Goal: Task Accomplishment & Management: Manage account settings

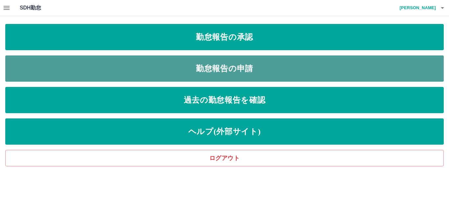
click at [230, 80] on link "勤怠報告の申請" at bounding box center [224, 69] width 439 height 26
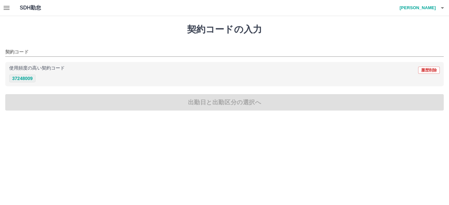
click at [28, 81] on button "37248009" at bounding box center [22, 79] width 26 height 8
type input "********"
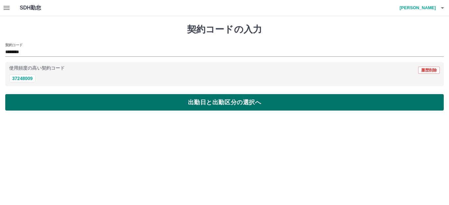
click at [59, 101] on button "出勤日と出勤区分の選択へ" at bounding box center [224, 102] width 439 height 16
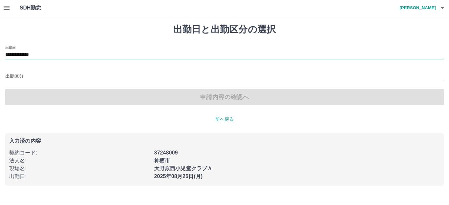
click at [57, 57] on input "**********" at bounding box center [224, 55] width 439 height 8
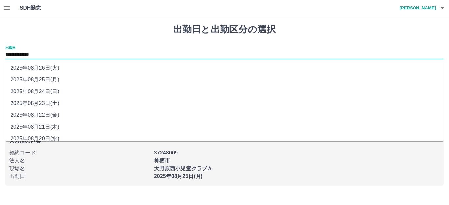
click at [46, 115] on li "2025年08月22日(金)" at bounding box center [224, 115] width 439 height 12
type input "**********"
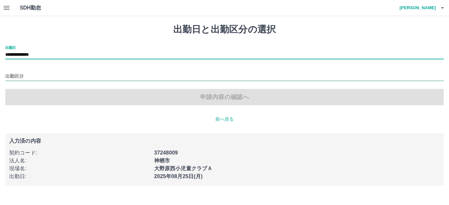
click at [33, 77] on input "出勤区分" at bounding box center [224, 77] width 439 height 8
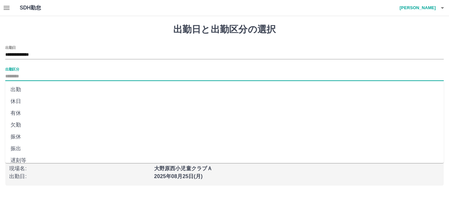
click at [18, 89] on li "出勤" at bounding box center [224, 90] width 439 height 12
type input "**"
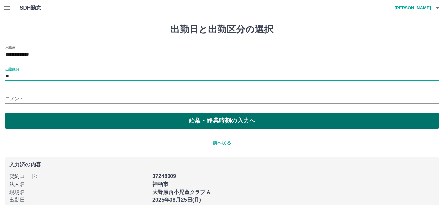
click at [44, 121] on button "始業・終業時刻の入力へ" at bounding box center [221, 121] width 433 height 16
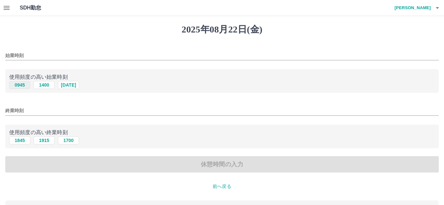
click at [23, 86] on button "0945" at bounding box center [19, 85] width 21 height 8
type input "****"
click at [20, 139] on button "1845" at bounding box center [19, 141] width 21 height 8
type input "****"
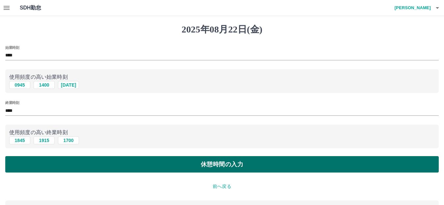
click at [84, 161] on button "休憩時間の入力" at bounding box center [221, 165] width 433 height 16
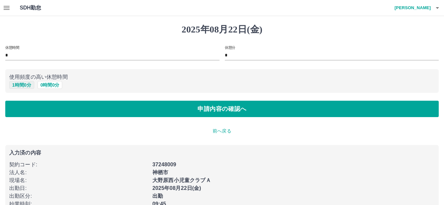
click at [30, 85] on button "1 時間 0 分" at bounding box center [21, 85] width 25 height 8
type input "*"
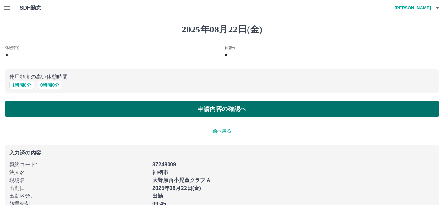
click at [105, 106] on button "申請内容の確認へ" at bounding box center [221, 109] width 433 height 16
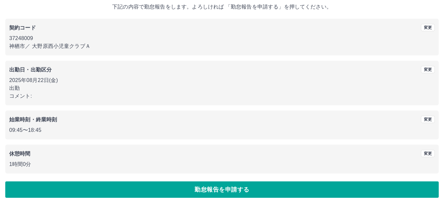
scroll to position [41, 0]
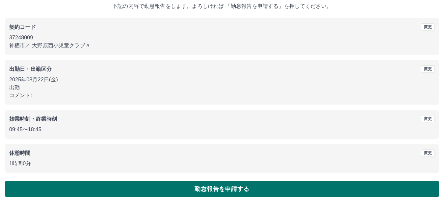
click at [263, 185] on button "勤怠報告を申請する" at bounding box center [221, 189] width 433 height 16
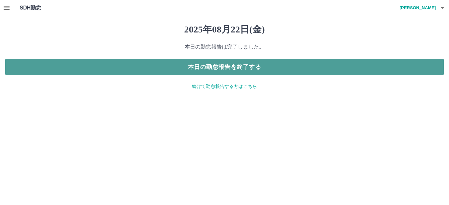
click at [267, 65] on button "本日の勤怠報告を終了する" at bounding box center [224, 67] width 439 height 16
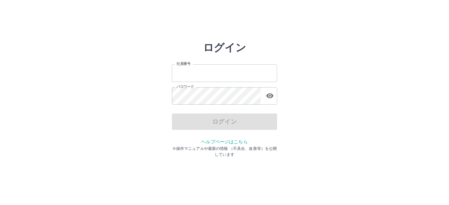
type input "*******"
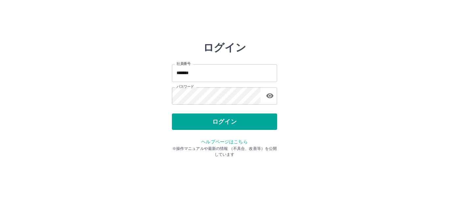
click at [257, 117] on div "ログイン" at bounding box center [224, 122] width 105 height 16
click at [257, 117] on button "ログイン" at bounding box center [224, 122] width 105 height 16
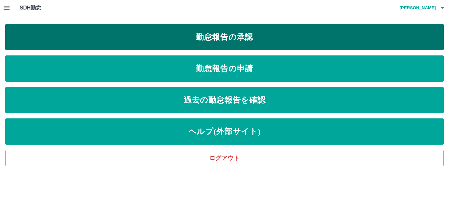
click at [243, 29] on link "勤怠報告の承認" at bounding box center [224, 37] width 439 height 26
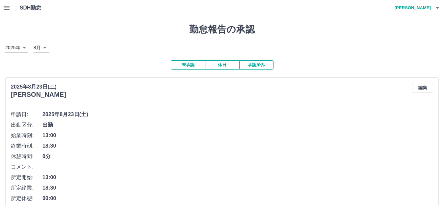
click at [196, 82] on div "2025年8月23日(土) 宮川　満里江 編集 申請日: 2025年8月23日(土) 出勤区分: 出勤 始業時刻: 13:00 終業時刻: 18:30 休憩時…" at bounding box center [221, 165] width 433 height 175
click at [218, 102] on div "2025年8月23日(土) 宮川　満里江 編集 申請日: 2025年8月23日(土) 出勤区分: 出勤 始業時刻: 13:00 終業時刻: 18:30 休憩時…" at bounding box center [221, 165] width 433 height 175
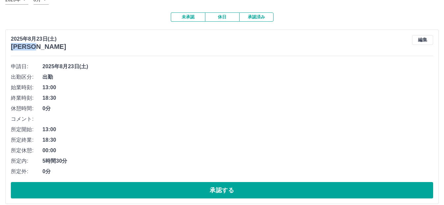
scroll to position [164, 0]
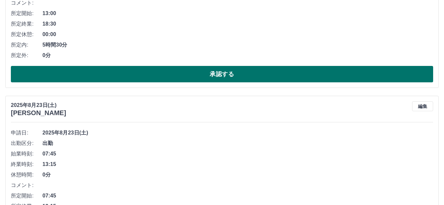
click at [227, 75] on button "承認する" at bounding box center [222, 74] width 422 height 16
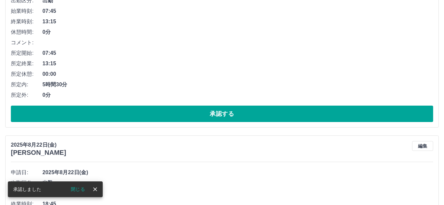
scroll to position [132, 0]
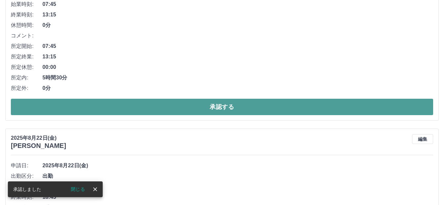
click at [229, 110] on button "承認する" at bounding box center [222, 107] width 422 height 16
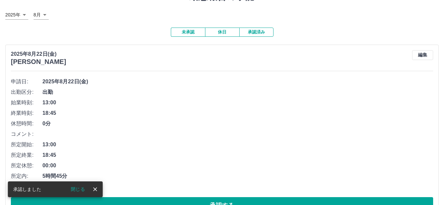
scroll to position [99, 0]
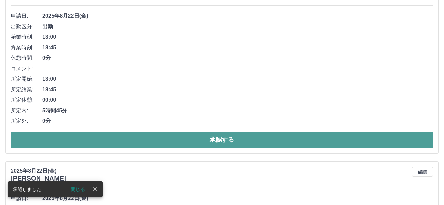
click at [236, 145] on button "承認する" at bounding box center [222, 140] width 422 height 16
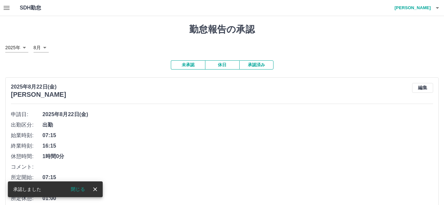
scroll to position [132, 0]
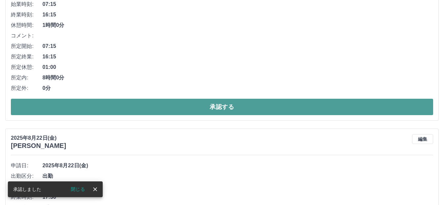
click at [233, 110] on button "承認する" at bounding box center [222, 107] width 422 height 16
click at [232, 110] on button "承認する" at bounding box center [222, 107] width 422 height 16
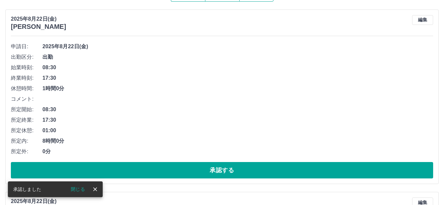
scroll to position [164, 0]
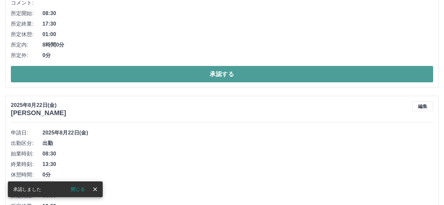
click at [238, 73] on button "承認する" at bounding box center [222, 74] width 422 height 16
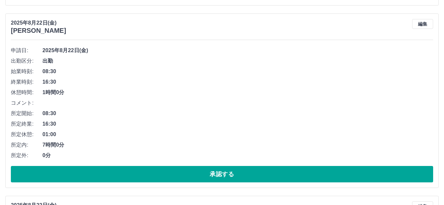
scroll to position [263, 0]
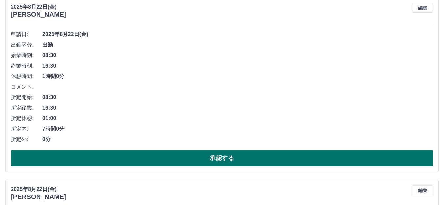
click at [234, 160] on button "承認する" at bounding box center [222, 158] width 422 height 16
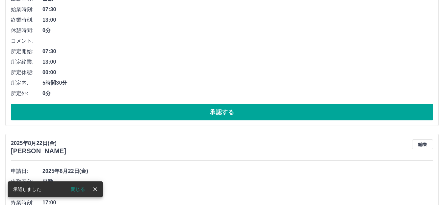
scroll to position [310, 0]
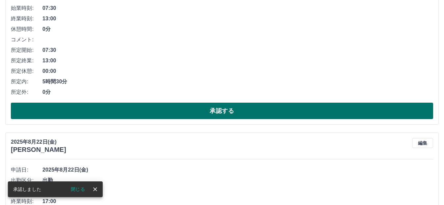
click at [233, 113] on button "承認する" at bounding box center [222, 111] width 422 height 16
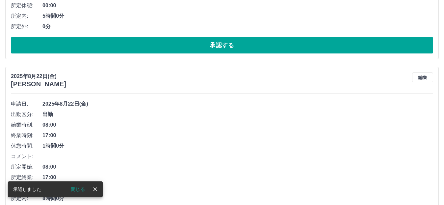
scroll to position [292, 0]
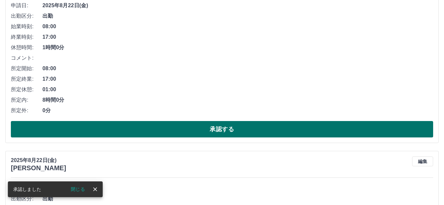
click at [232, 131] on button "承認する" at bounding box center [222, 129] width 422 height 16
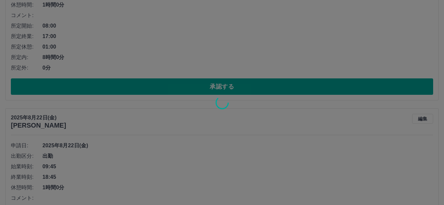
scroll to position [423, 0]
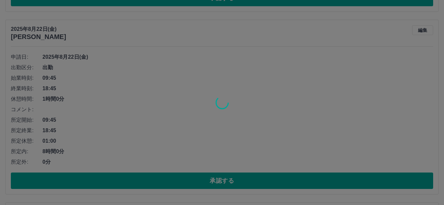
click at [238, 181] on div at bounding box center [222, 102] width 444 height 205
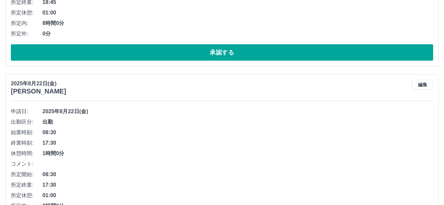
scroll to position [471, 0]
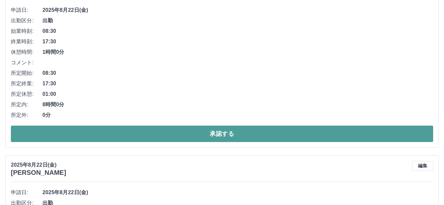
click at [237, 133] on button "承認する" at bounding box center [222, 134] width 422 height 16
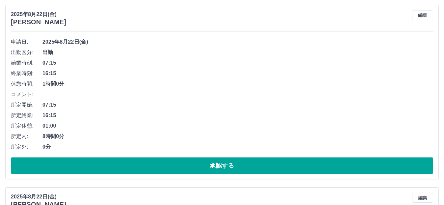
scroll to position [682, 0]
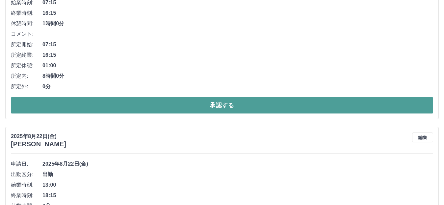
click at [268, 102] on button "承認する" at bounding box center [222, 105] width 422 height 16
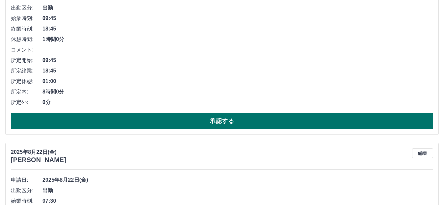
scroll to position [861, 0]
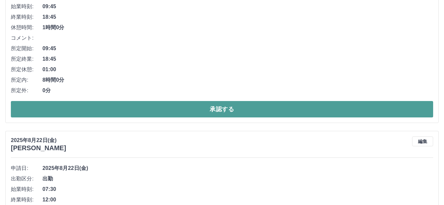
click at [288, 109] on button "承認する" at bounding box center [222, 109] width 422 height 16
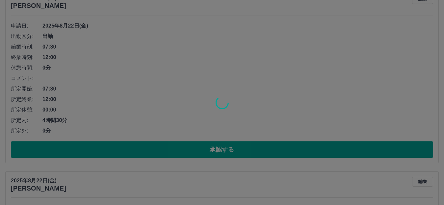
scroll to position [1091, 0]
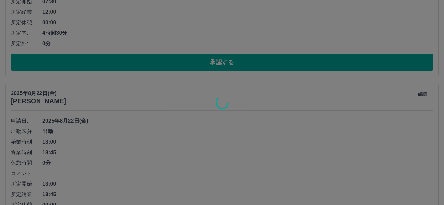
click at [263, 64] on div at bounding box center [222, 102] width 444 height 205
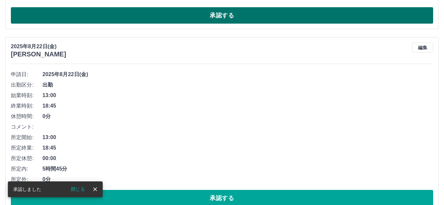
scroll to position [1039, 0]
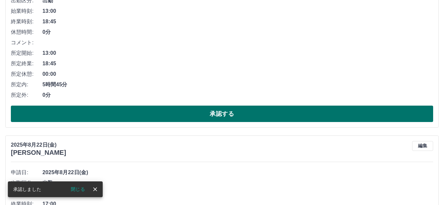
click at [284, 114] on button "承認する" at bounding box center [222, 114] width 422 height 16
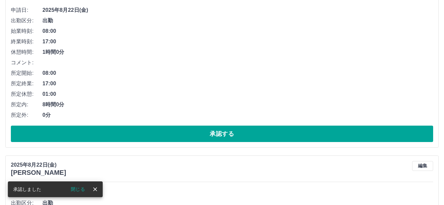
scroll to position [1021, 0]
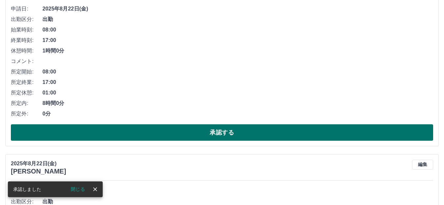
click at [242, 132] on button "承認する" at bounding box center [222, 133] width 422 height 16
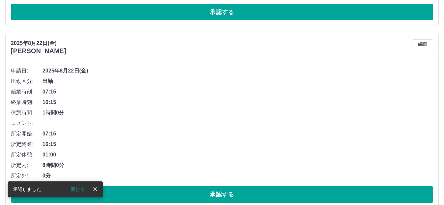
scroll to position [969, 0]
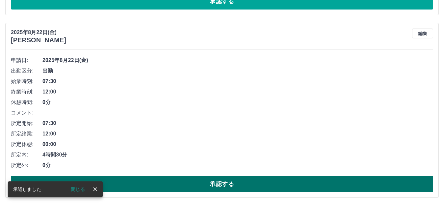
click at [249, 182] on button "承認する" at bounding box center [222, 184] width 422 height 16
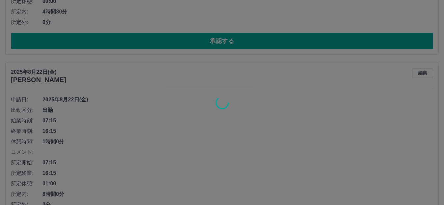
scroll to position [1166, 0]
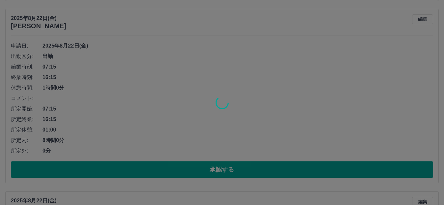
click at [235, 169] on div at bounding box center [222, 102] width 444 height 205
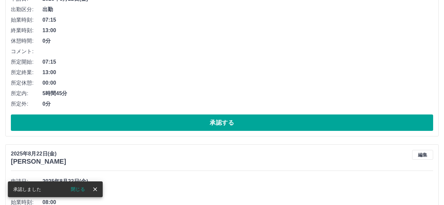
scroll to position [1214, 0]
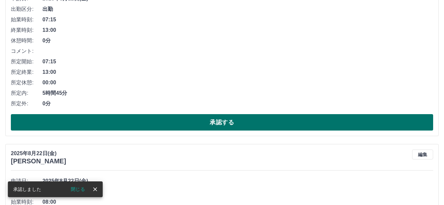
click at [231, 124] on button "承認する" at bounding box center [222, 122] width 422 height 16
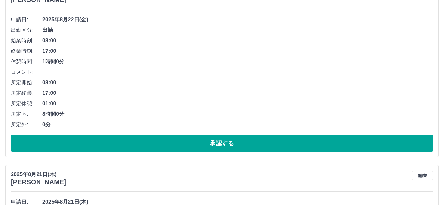
scroll to position [1195, 0]
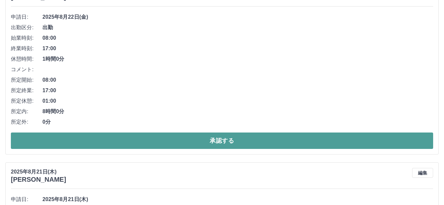
click at [238, 144] on button "承認する" at bounding box center [222, 141] width 422 height 16
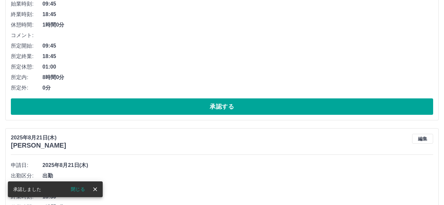
scroll to position [1243, 0]
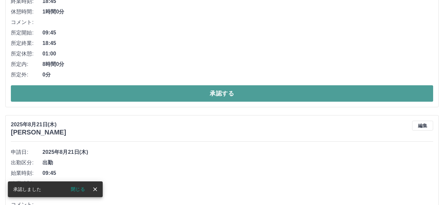
click at [224, 94] on button "承認する" at bounding box center [222, 93] width 422 height 16
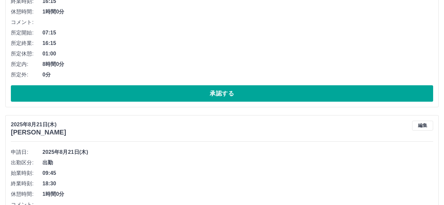
scroll to position [1224, 0]
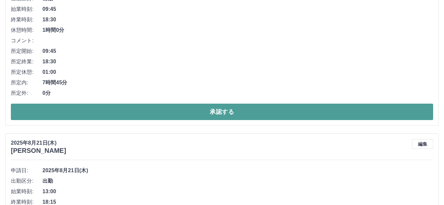
click at [226, 109] on button "承認する" at bounding box center [222, 112] width 422 height 16
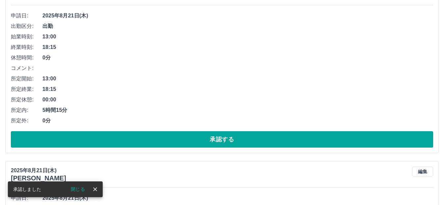
scroll to position [1206, 0]
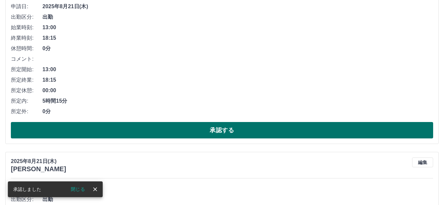
click at [232, 128] on button "承認する" at bounding box center [222, 130] width 422 height 16
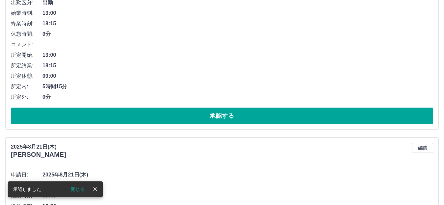
scroll to position [1220, 0]
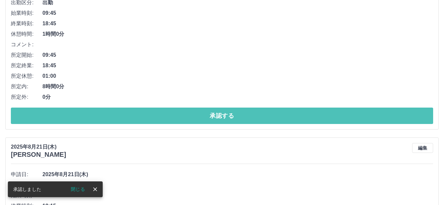
click at [256, 117] on button "承認する" at bounding box center [222, 116] width 422 height 16
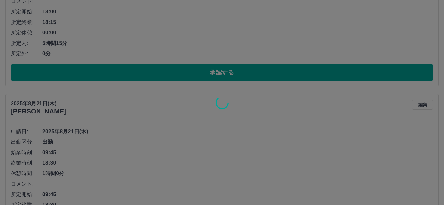
scroll to position [1450, 0]
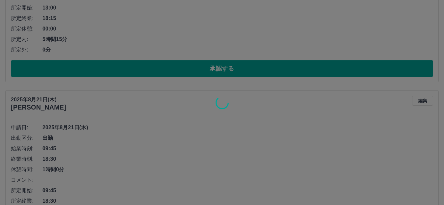
click at [234, 67] on div at bounding box center [222, 102] width 444 height 205
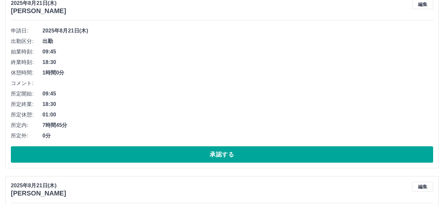
scroll to position [1432, 0]
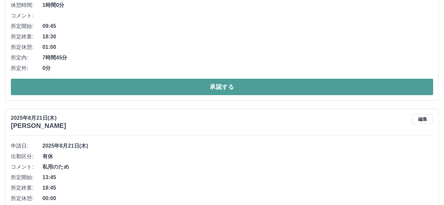
click at [242, 86] on button "承認する" at bounding box center [222, 87] width 422 height 16
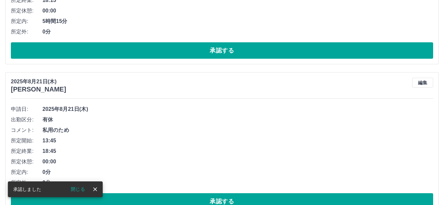
scroll to position [1348, 0]
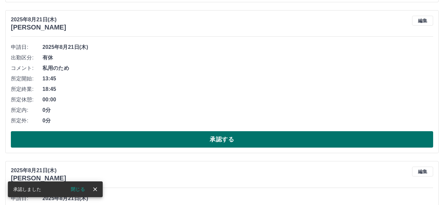
click at [253, 139] on button "承認する" at bounding box center [222, 140] width 422 height 16
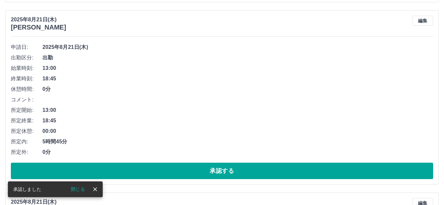
scroll to position [1413, 0]
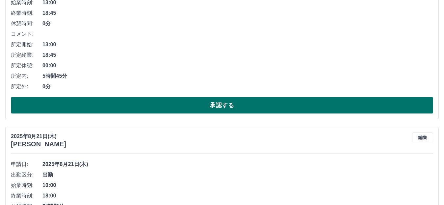
click at [251, 110] on button "承認する" at bounding box center [222, 105] width 422 height 16
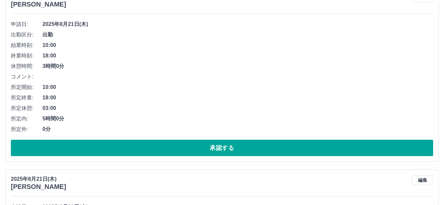
scroll to position [1428, 0]
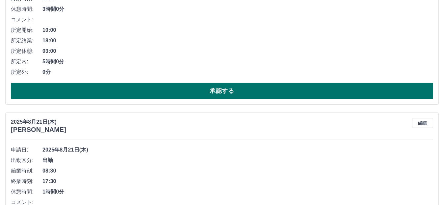
click at [239, 88] on button "承認する" at bounding box center [222, 91] width 422 height 16
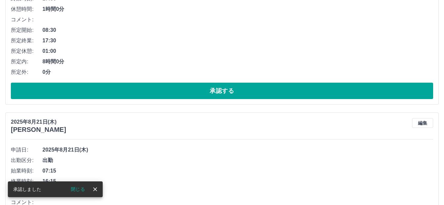
scroll to position [1245, 0]
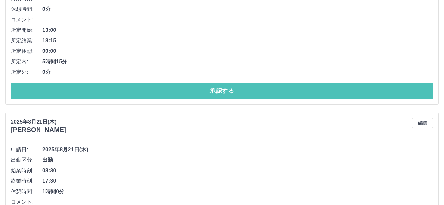
click at [239, 88] on button "承認する" at bounding box center [222, 91] width 422 height 16
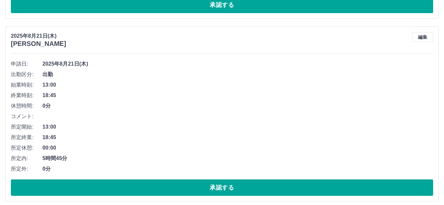
scroll to position [1621, 0]
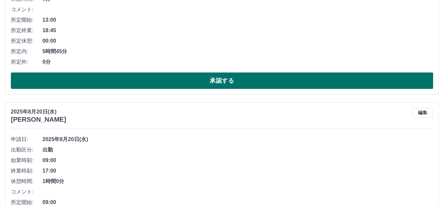
click at [210, 87] on button "承認する" at bounding box center [222, 81] width 422 height 16
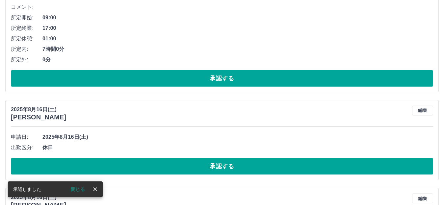
scroll to position [1635, 0]
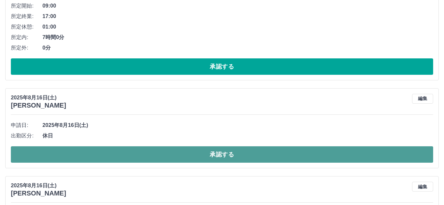
click at [185, 152] on button "承認する" at bounding box center [222, 155] width 422 height 16
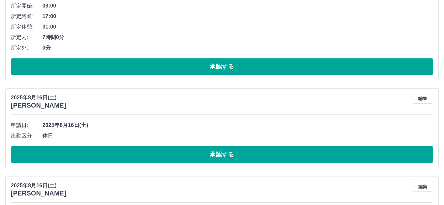
click at [185, 152] on button "承認する" at bounding box center [222, 155] width 422 height 16
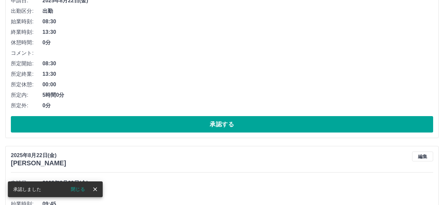
scroll to position [0, 0]
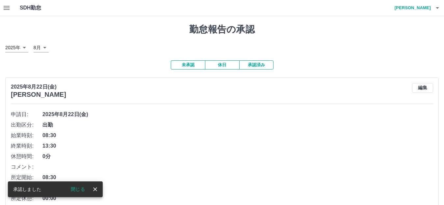
click at [5, 7] on icon "button" at bounding box center [7, 8] width 8 height 8
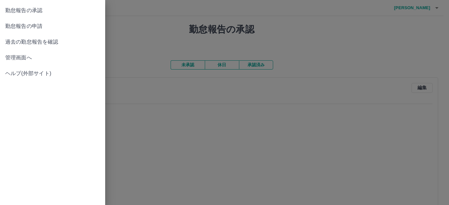
click at [23, 59] on span "管理画面へ" at bounding box center [52, 58] width 95 height 8
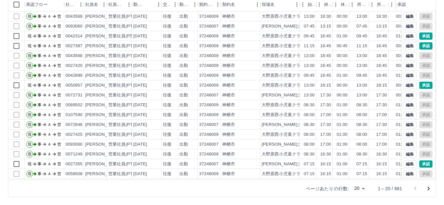
scroll to position [34, 0]
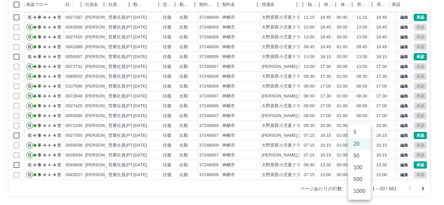
click at [364, 189] on body "SDH勤怠 岡田　優子 勤務実績承認 前月 2025年08月 次月 今月 月選択 承認モード 削除モード 一括承認 列一覧 0 フィルター 行間隔 エクスポー…" at bounding box center [222, 67] width 444 height 278
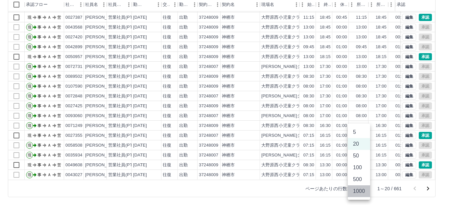
click at [364, 191] on li "1000" at bounding box center [359, 192] width 22 height 12
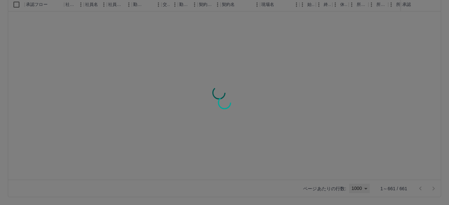
type input "****"
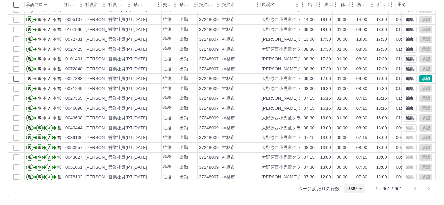
scroll to position [592, 0]
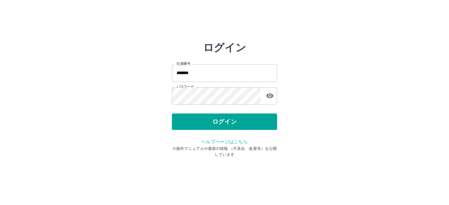
drag, startPoint x: 9, startPoint y: 208, endPoint x: 5, endPoint y: 211, distance: 5.2
click at [5, 147] on html "ログイン 社員番号 ******* 社員番号 パスワード パスワード ログイン ヘルプページはこちら ※操作マニュアルや最新の情報 （不具合、改善等）を公開し…" at bounding box center [224, 73] width 449 height 147
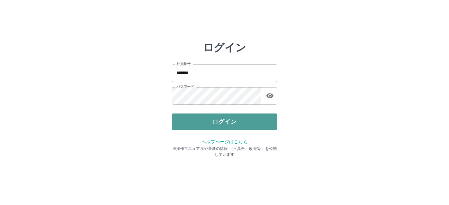
click at [184, 122] on button "ログイン" at bounding box center [224, 122] width 105 height 16
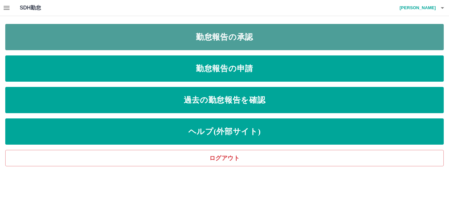
click at [204, 40] on link "勤怠報告の承認" at bounding box center [224, 37] width 439 height 26
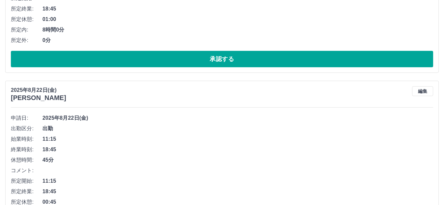
scroll to position [362, 0]
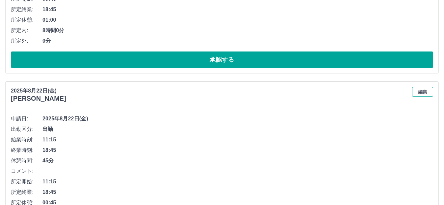
click at [422, 93] on button "編集" at bounding box center [422, 92] width 21 height 10
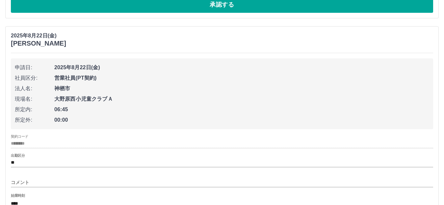
scroll to position [493, 0]
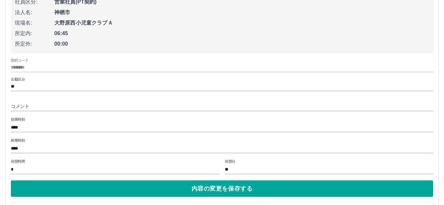
click at [16, 172] on input "*" at bounding box center [115, 170] width 208 height 10
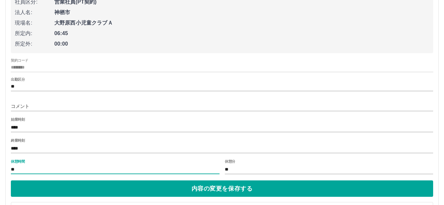
type input "**"
click at [235, 172] on input "**" at bounding box center [329, 170] width 208 height 10
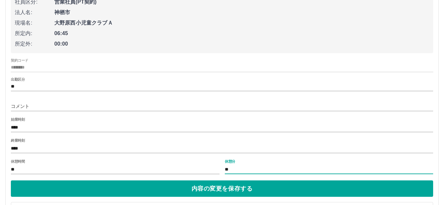
type input "*"
type input "**"
click at [22, 127] on input "****" at bounding box center [222, 128] width 422 height 10
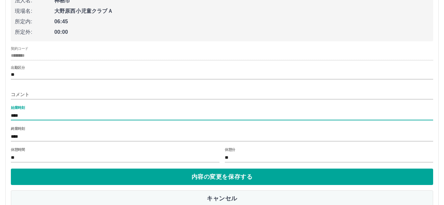
scroll to position [526, 0]
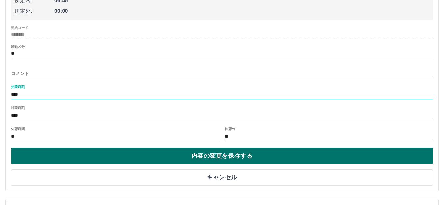
type input "****"
click at [176, 159] on button "内容の変更を保存する" at bounding box center [222, 156] width 422 height 16
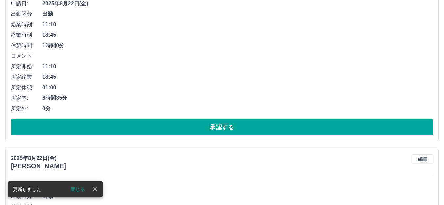
scroll to position [395, 0]
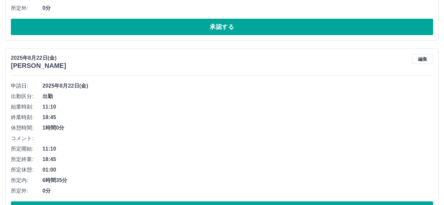
click at [422, 61] on button "編集" at bounding box center [422, 59] width 21 height 10
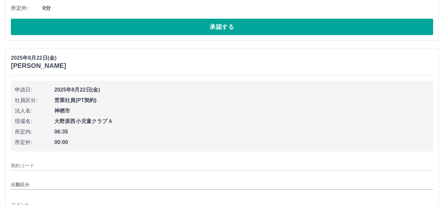
type input "********"
type input "**"
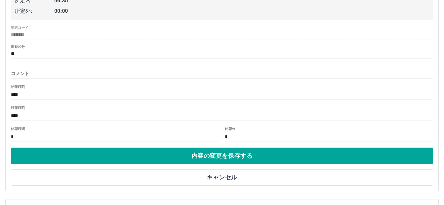
click at [38, 97] on input "****" at bounding box center [222, 95] width 422 height 10
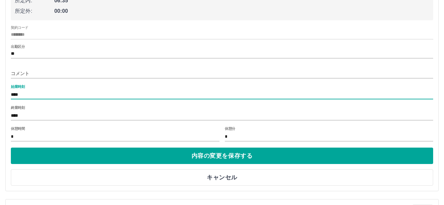
type input "****"
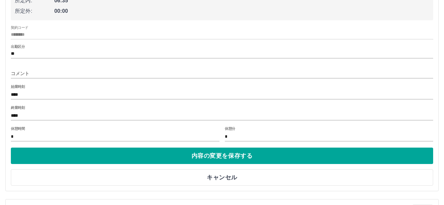
drag, startPoint x: 45, startPoint y: 109, endPoint x: 164, endPoint y: 130, distance: 121.6
click at [149, 122] on div "終業時刻 ****" at bounding box center [222, 114] width 422 height 16
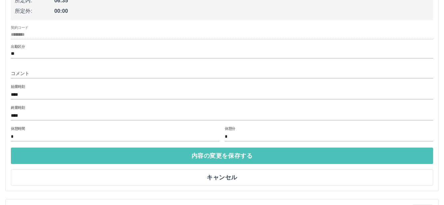
click at [176, 158] on button "内容の変更を保存する" at bounding box center [222, 156] width 422 height 16
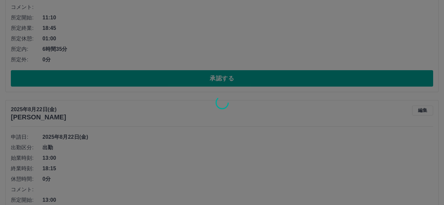
click at [19, 159] on div at bounding box center [222, 102] width 444 height 205
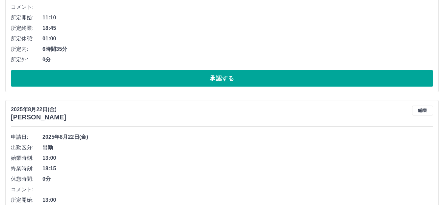
click at [22, 159] on div at bounding box center [222, 102] width 444 height 205
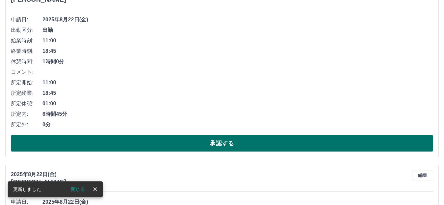
scroll to position [460, 0]
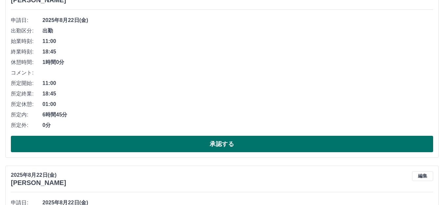
click at [128, 144] on button "承認する" at bounding box center [222, 144] width 422 height 16
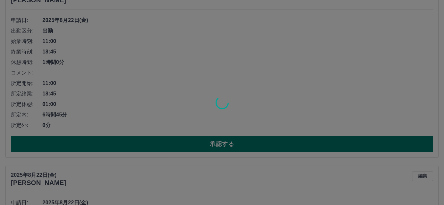
scroll to position [277, 0]
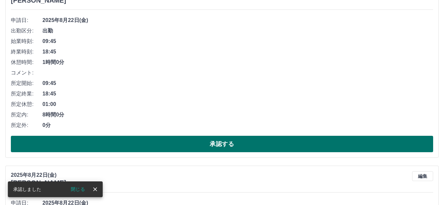
click at [136, 146] on button "承認する" at bounding box center [222, 144] width 422 height 16
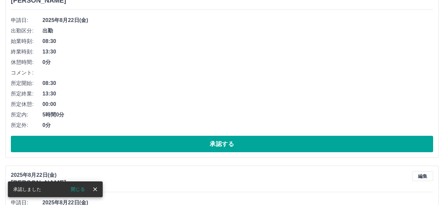
scroll to position [226, 0]
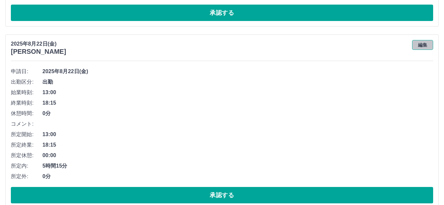
click at [422, 46] on button "編集" at bounding box center [422, 45] width 21 height 10
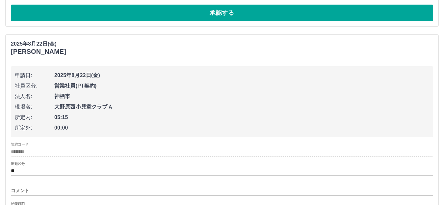
scroll to position [259, 0]
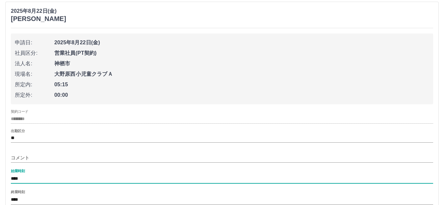
click at [30, 181] on input "****" at bounding box center [222, 180] width 422 height 10
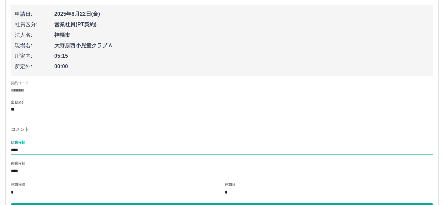
scroll to position [357, 0]
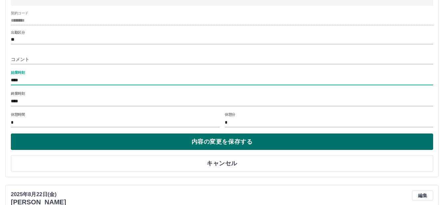
type input "****"
click at [189, 143] on button "内容の変更を保存する" at bounding box center [222, 142] width 422 height 16
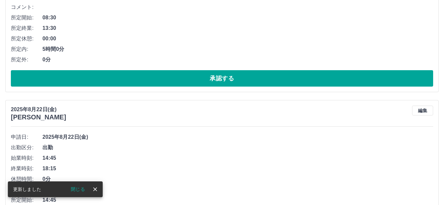
scroll to position [226, 0]
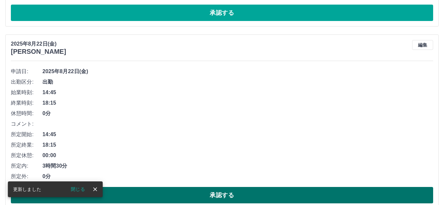
click at [218, 195] on button "承認する" at bounding box center [222, 195] width 422 height 16
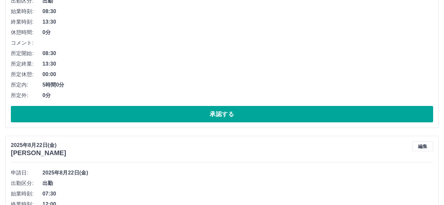
scroll to position [127, 0]
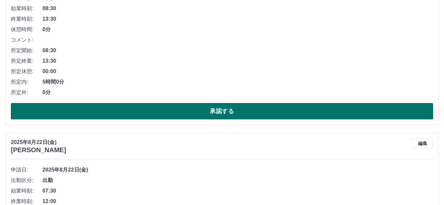
click at [204, 111] on button "承認する" at bounding box center [222, 111] width 422 height 16
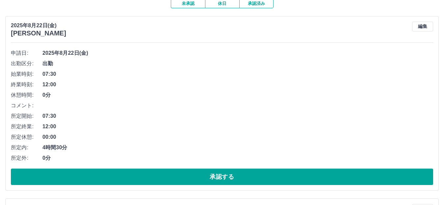
scroll to position [132, 0]
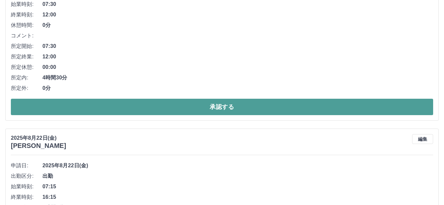
click at [208, 108] on button "承認する" at bounding box center [222, 107] width 422 height 16
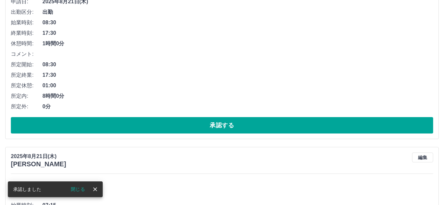
scroll to position [113, 0]
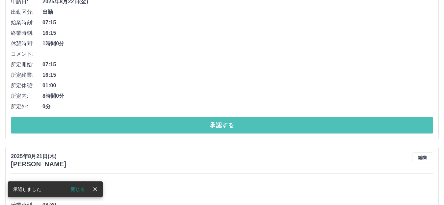
click at [200, 128] on button "承認する" at bounding box center [222, 125] width 422 height 16
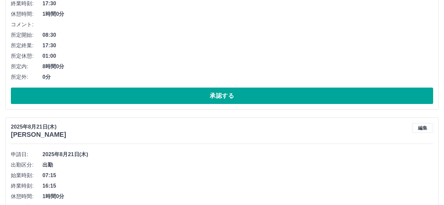
scroll to position [230, 0]
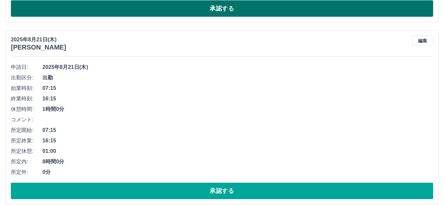
click at [187, 10] on button "承認する" at bounding box center [222, 8] width 422 height 16
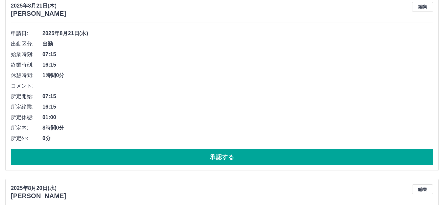
scroll to position [113, 0]
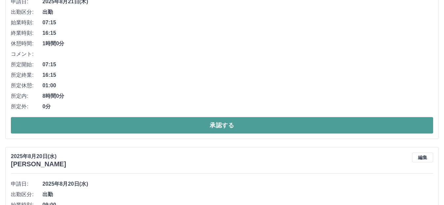
click at [183, 123] on button "承認する" at bounding box center [222, 125] width 422 height 16
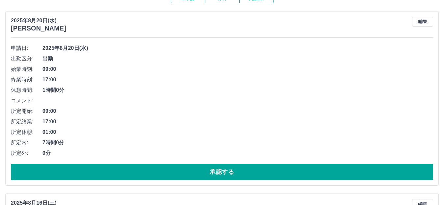
scroll to position [164, 0]
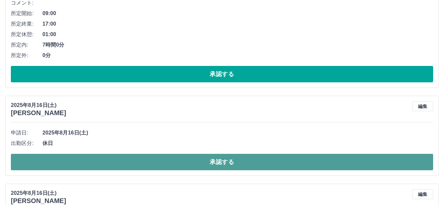
click at [202, 162] on button "承認する" at bounding box center [222, 162] width 422 height 16
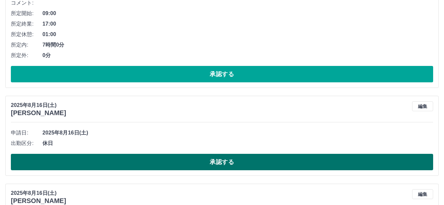
click at [108, 159] on button "承認する" at bounding box center [222, 162] width 422 height 16
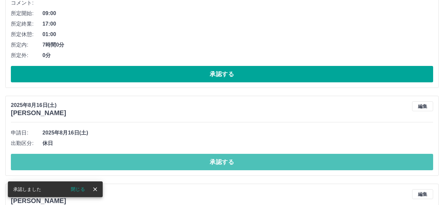
click at [108, 159] on button "承認する" at bounding box center [222, 162] width 422 height 16
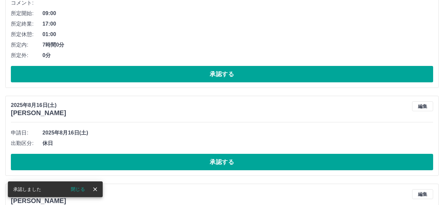
click at [108, 159] on button "承認する" at bounding box center [222, 162] width 422 height 16
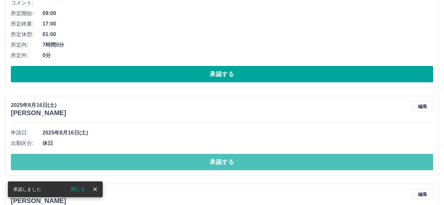
click at [108, 159] on button "承認する" at bounding box center [222, 162] width 422 height 16
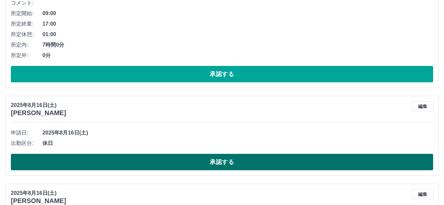
click at [125, 161] on button "承認する" at bounding box center [222, 162] width 422 height 16
click at [157, 166] on button "承認する" at bounding box center [222, 162] width 422 height 16
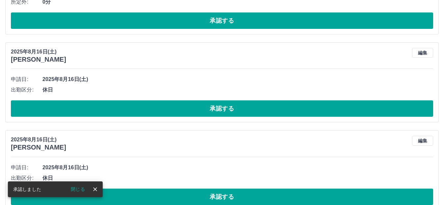
scroll to position [208, 0]
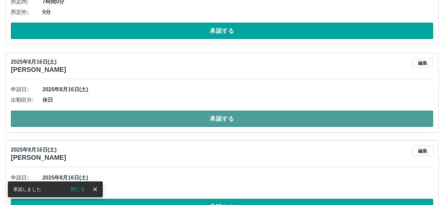
click at [144, 119] on button "承認する" at bounding box center [222, 119] width 422 height 16
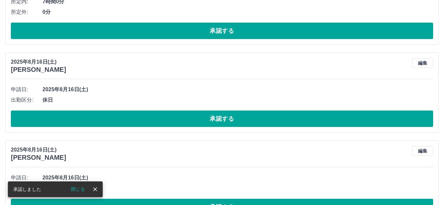
click at [105, 121] on button "承認する" at bounding box center [222, 119] width 422 height 16
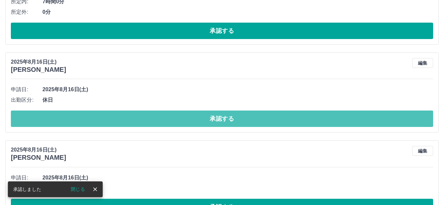
click at [105, 121] on button "承認する" at bounding box center [222, 119] width 422 height 16
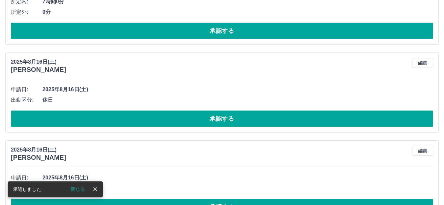
click at [105, 121] on button "承認する" at bounding box center [222, 119] width 422 height 16
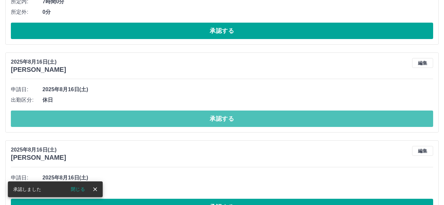
click at [105, 121] on button "承認する" at bounding box center [222, 119] width 422 height 16
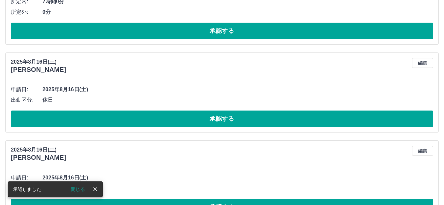
click at [105, 121] on button "承認する" at bounding box center [222, 119] width 422 height 16
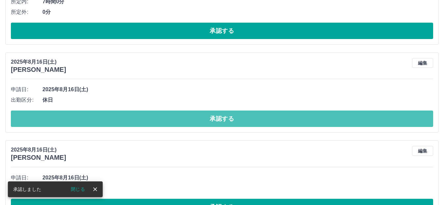
click at [105, 121] on button "承認する" at bounding box center [222, 119] width 422 height 16
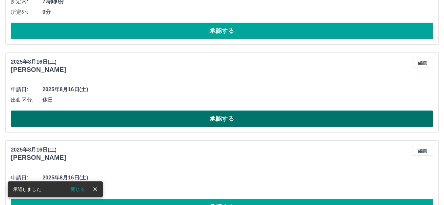
click at [91, 117] on button "承認する" at bounding box center [222, 119] width 422 height 16
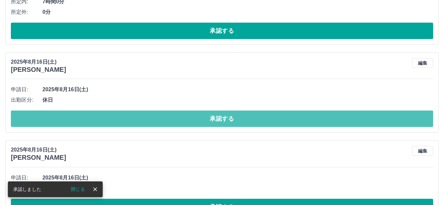
click at [91, 117] on button "承認する" at bounding box center [222, 119] width 422 height 16
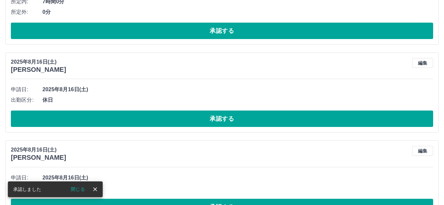
click at [91, 117] on button "承認する" at bounding box center [222, 119] width 422 height 16
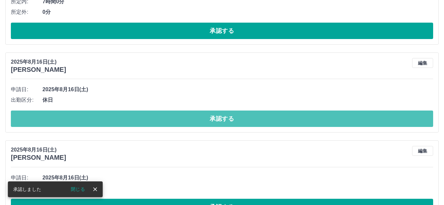
click at [91, 117] on button "承認する" at bounding box center [222, 119] width 422 height 16
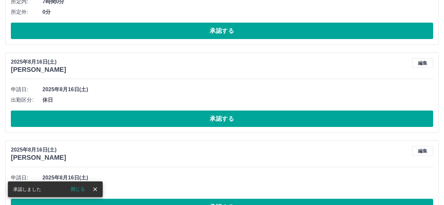
click at [91, 117] on button "承認する" at bounding box center [222, 119] width 422 height 16
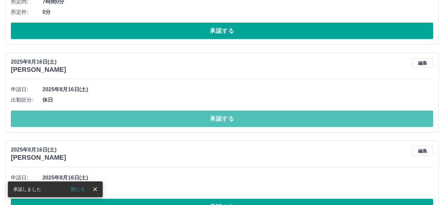
click at [91, 117] on button "承認する" at bounding box center [222, 119] width 422 height 16
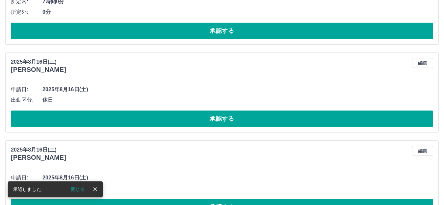
click at [91, 117] on button "承認する" at bounding box center [222, 119] width 422 height 16
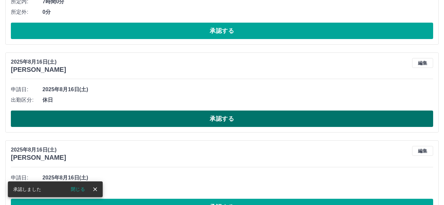
click at [155, 115] on button "承認する" at bounding box center [222, 119] width 422 height 16
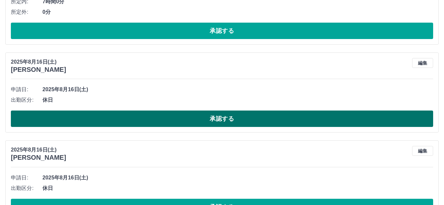
click at [157, 125] on button "承認する" at bounding box center [222, 119] width 422 height 16
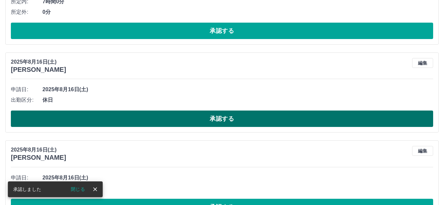
click at [157, 122] on button "承認する" at bounding box center [222, 119] width 422 height 16
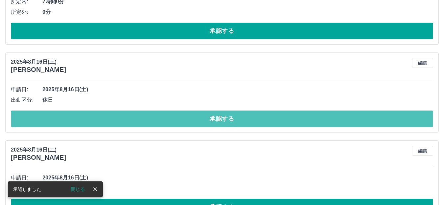
click at [157, 122] on button "承認する" at bounding box center [222, 119] width 422 height 16
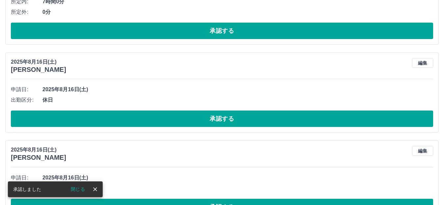
click at [157, 122] on button "承認する" at bounding box center [222, 119] width 422 height 16
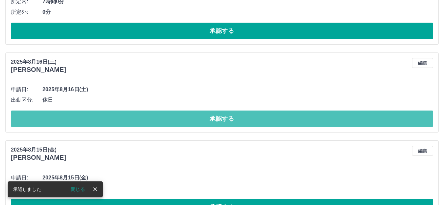
click at [157, 122] on button "承認する" at bounding box center [222, 119] width 422 height 16
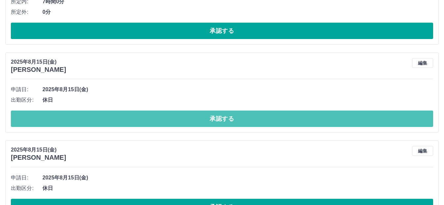
click at [157, 122] on button "承認する" at bounding box center [222, 119] width 422 height 16
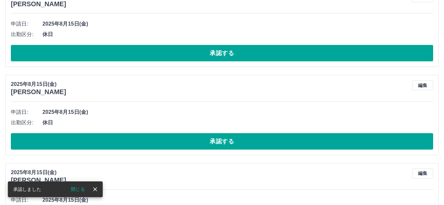
scroll to position [185, 0]
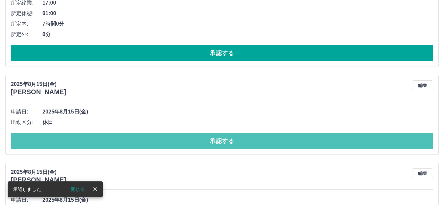
click at [162, 144] on button "承認する" at bounding box center [222, 141] width 422 height 16
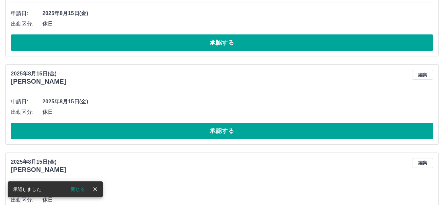
scroll to position [196, 0]
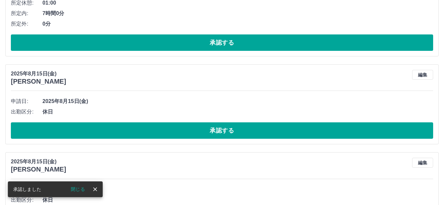
click at [163, 142] on div "2025年8月15日(金) 米田　弓子 編集 申請日: 2025年8月15日(金) 出勤区分: 休日 承認する" at bounding box center [221, 104] width 433 height 80
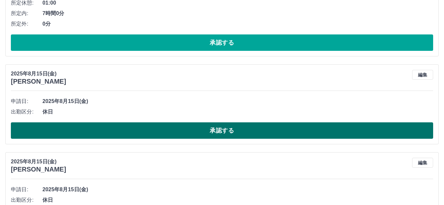
click at [164, 137] on button "承認する" at bounding box center [222, 131] width 422 height 16
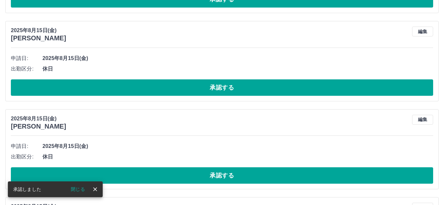
scroll to position [239, 0]
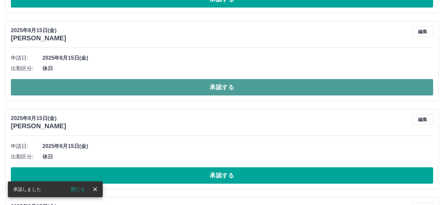
click at [140, 89] on button "承認する" at bounding box center [222, 87] width 422 height 16
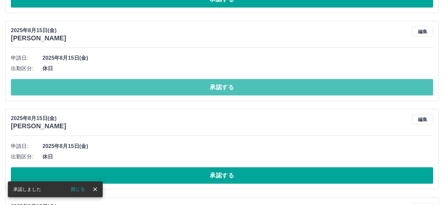
click at [140, 89] on button "承認する" at bounding box center [222, 87] width 422 height 16
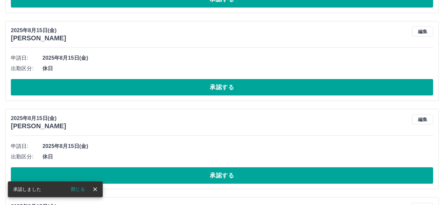
click at [140, 89] on button "承認する" at bounding box center [222, 87] width 422 height 16
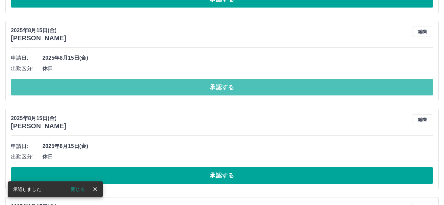
click at [140, 89] on button "承認する" at bounding box center [222, 87] width 422 height 16
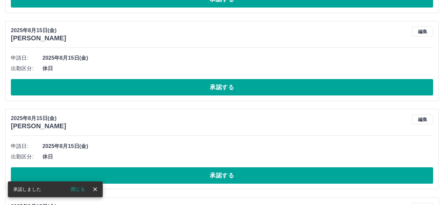
click at [140, 89] on button "承認する" at bounding box center [222, 87] width 422 height 16
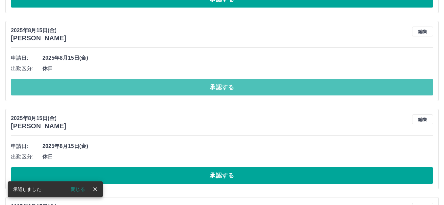
click at [140, 89] on button "承認する" at bounding box center [222, 87] width 422 height 16
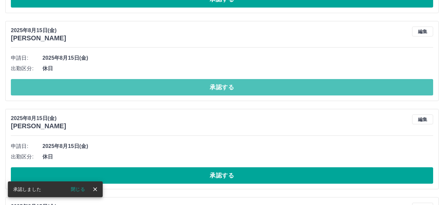
click at [140, 89] on button "承認する" at bounding box center [222, 87] width 422 height 16
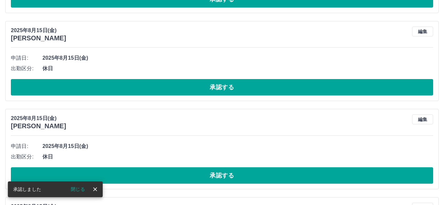
click at [140, 89] on button "承認する" at bounding box center [222, 87] width 422 height 16
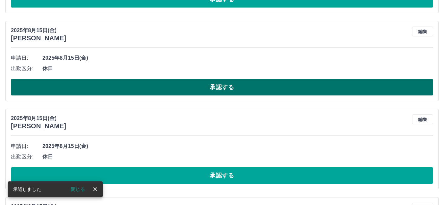
click at [139, 89] on button "承認する" at bounding box center [222, 87] width 422 height 16
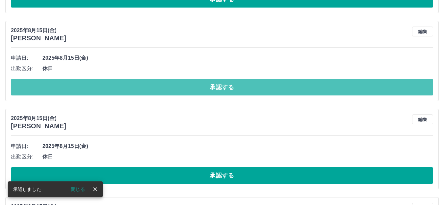
click at [139, 89] on button "承認する" at bounding box center [222, 87] width 422 height 16
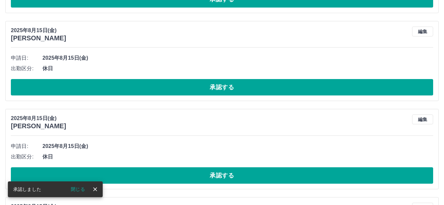
click at [139, 89] on button "承認する" at bounding box center [222, 87] width 422 height 16
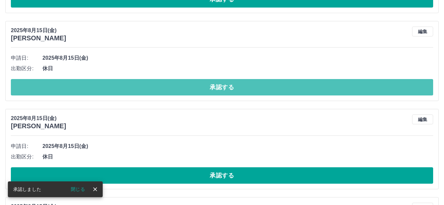
click at [139, 89] on button "承認する" at bounding box center [222, 87] width 422 height 16
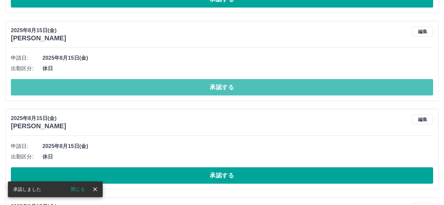
click at [139, 89] on button "承認する" at bounding box center [222, 87] width 422 height 16
drag, startPoint x: 139, startPoint y: 89, endPoint x: 130, endPoint y: 97, distance: 12.4
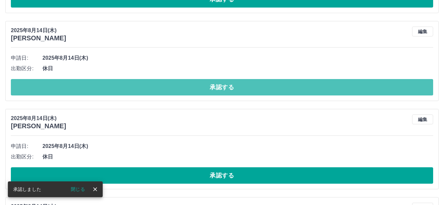
click at [135, 92] on button "承認する" at bounding box center [222, 87] width 422 height 16
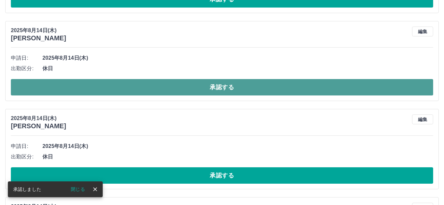
click at [130, 89] on button "承認する" at bounding box center [222, 87] width 422 height 16
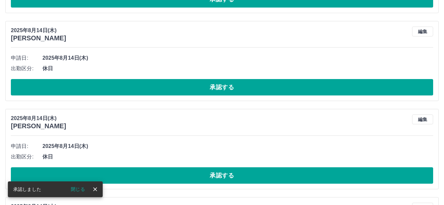
click at [130, 89] on button "承認する" at bounding box center [222, 87] width 422 height 16
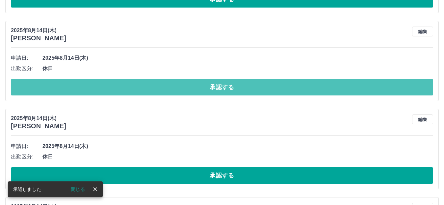
click at [130, 89] on button "承認する" at bounding box center [222, 87] width 422 height 16
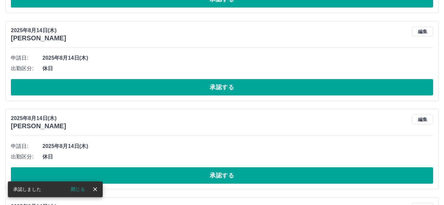
click at [130, 89] on button "承認する" at bounding box center [222, 87] width 422 height 16
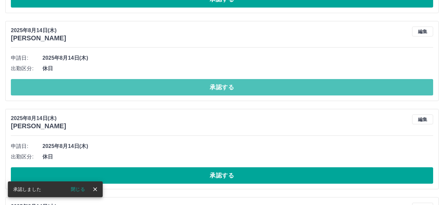
click at [130, 89] on button "承認する" at bounding box center [222, 87] width 422 height 16
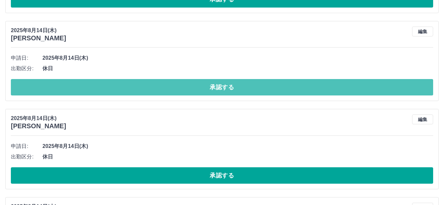
click at [130, 89] on button "承認する" at bounding box center [222, 87] width 422 height 16
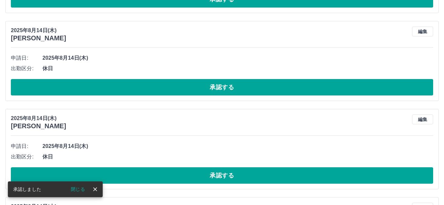
click at [130, 89] on button "承認する" at bounding box center [222, 87] width 422 height 16
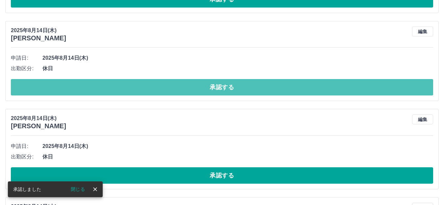
click at [130, 89] on button "承認する" at bounding box center [222, 87] width 422 height 16
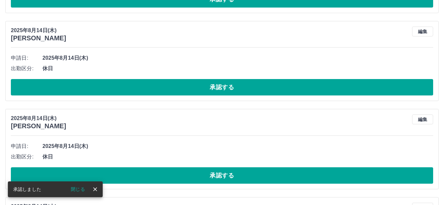
click at [130, 89] on button "承認する" at bounding box center [222, 87] width 422 height 16
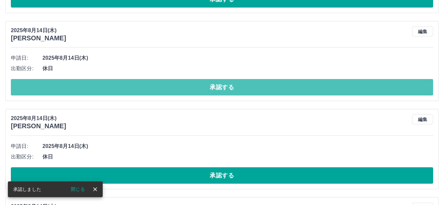
click at [130, 89] on button "承認する" at bounding box center [222, 87] width 422 height 16
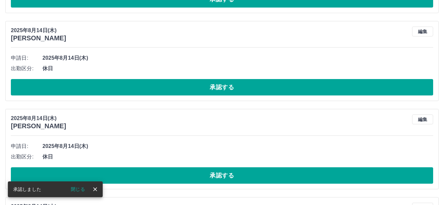
click at [130, 89] on button "承認する" at bounding box center [222, 87] width 422 height 16
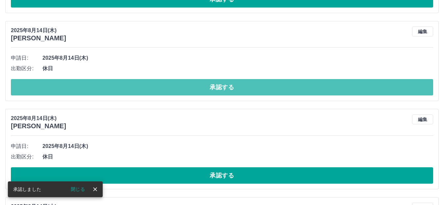
click at [130, 89] on button "承認する" at bounding box center [222, 87] width 422 height 16
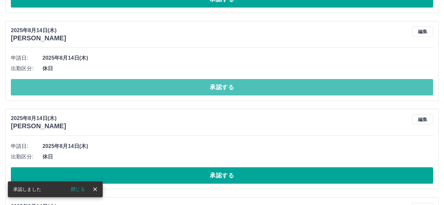
click at [130, 89] on button "承認する" at bounding box center [222, 87] width 422 height 16
click at [138, 85] on button "承認する" at bounding box center [222, 87] width 422 height 16
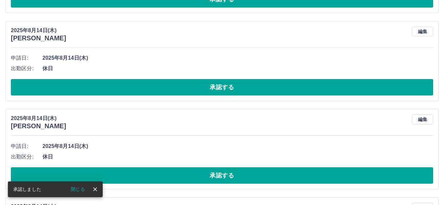
click at [138, 85] on button "承認する" at bounding box center [222, 87] width 422 height 16
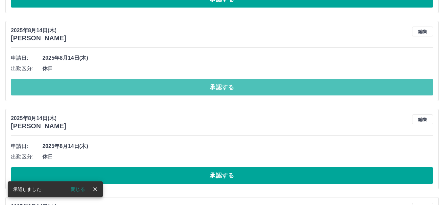
click at [138, 85] on button "承認する" at bounding box center [222, 87] width 422 height 16
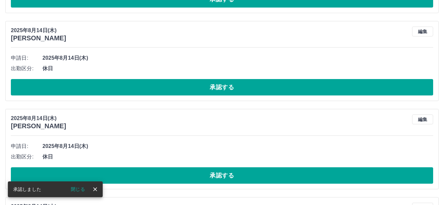
click at [138, 85] on button "承認する" at bounding box center [222, 87] width 422 height 16
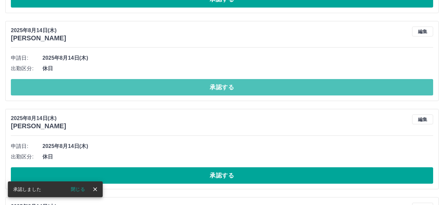
click at [138, 85] on button "承認する" at bounding box center [222, 87] width 422 height 16
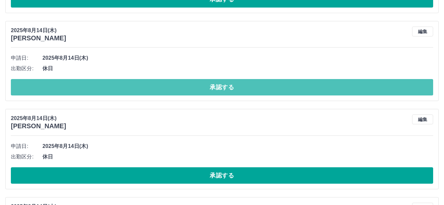
click at [138, 85] on button "承認する" at bounding box center [222, 87] width 422 height 16
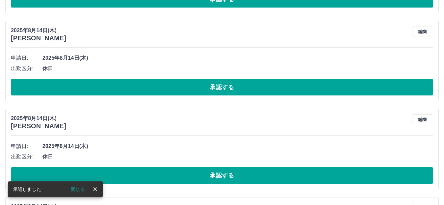
click at [138, 87] on button "承認する" at bounding box center [222, 87] width 422 height 16
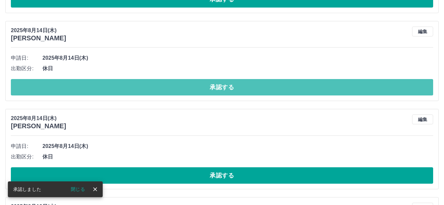
click at [138, 87] on button "承認する" at bounding box center [222, 87] width 422 height 16
click at [90, 87] on button "承認する" at bounding box center [222, 87] width 422 height 16
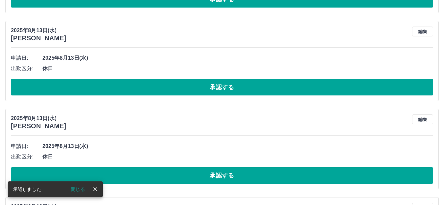
click at [90, 87] on button "承認する" at bounding box center [222, 87] width 422 height 16
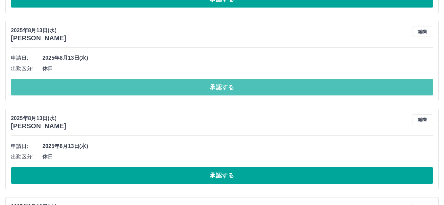
click at [90, 87] on button "承認する" at bounding box center [222, 87] width 422 height 16
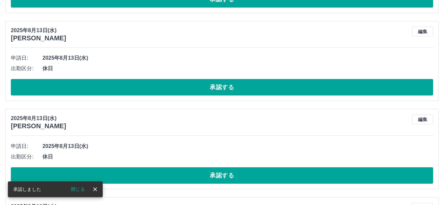
click at [90, 87] on button "承認する" at bounding box center [222, 87] width 422 height 16
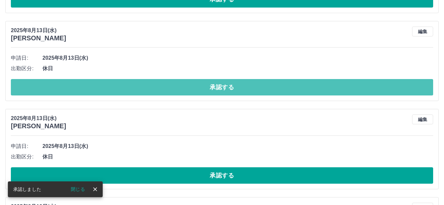
click at [90, 87] on button "承認する" at bounding box center [222, 87] width 422 height 16
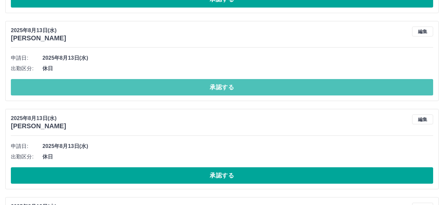
click at [90, 87] on button "承認する" at bounding box center [222, 87] width 422 height 16
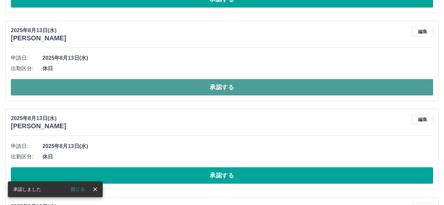
click at [99, 90] on button "承認する" at bounding box center [222, 87] width 422 height 16
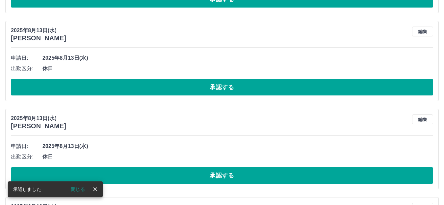
click at [99, 90] on button "承認する" at bounding box center [222, 87] width 422 height 16
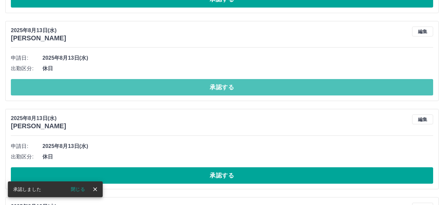
click at [84, 90] on button "承認する" at bounding box center [222, 87] width 422 height 16
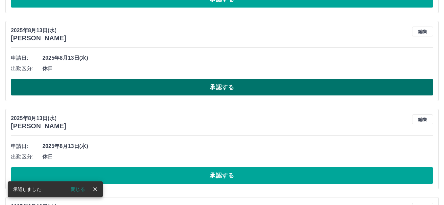
click at [84, 90] on button "承認する" at bounding box center [222, 87] width 422 height 16
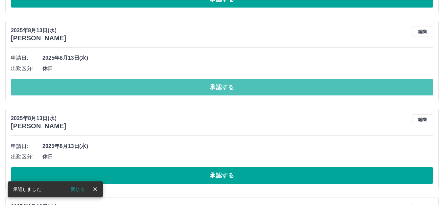
click at [84, 90] on button "承認する" at bounding box center [222, 87] width 422 height 16
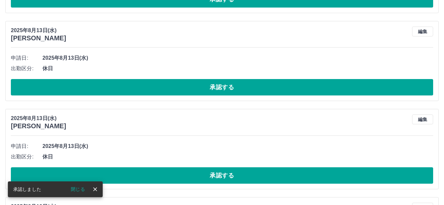
click at [84, 90] on button "承認する" at bounding box center [222, 87] width 422 height 16
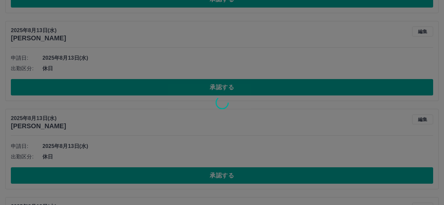
click at [84, 90] on div at bounding box center [222, 102] width 444 height 205
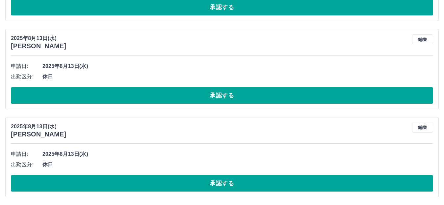
scroll to position [1291, 0]
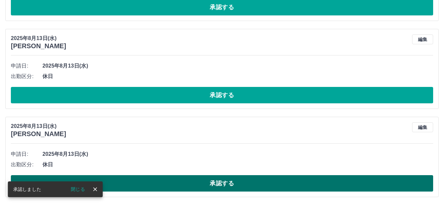
click at [129, 182] on button "承認する" at bounding box center [222, 184] width 422 height 16
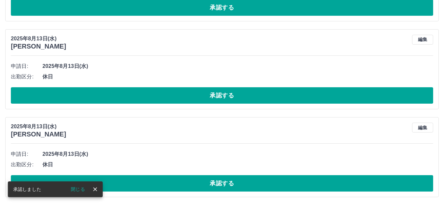
scroll to position [1202, 0]
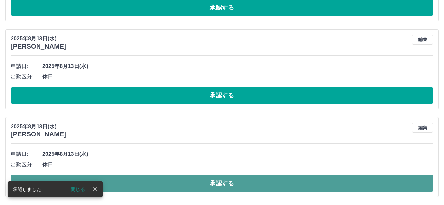
click at [117, 184] on button "承認する" at bounding box center [222, 184] width 422 height 16
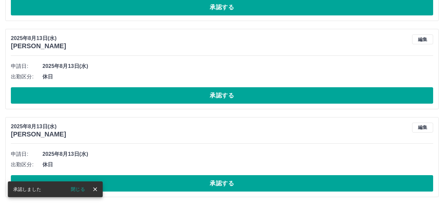
scroll to position [1114, 0]
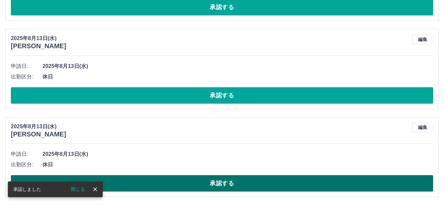
click at [143, 179] on button "承認する" at bounding box center [222, 184] width 422 height 16
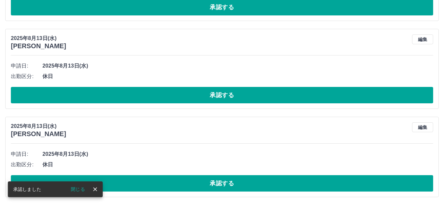
scroll to position [1026, 0]
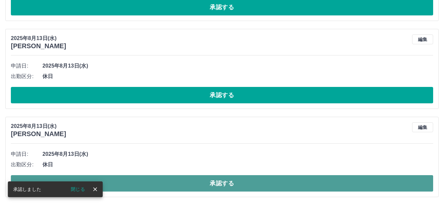
click at [146, 182] on button "承認する" at bounding box center [222, 184] width 422 height 16
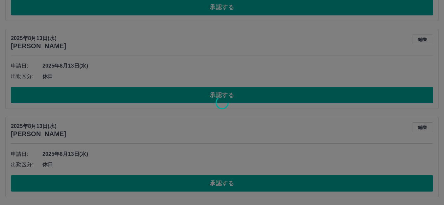
scroll to position [938, 0]
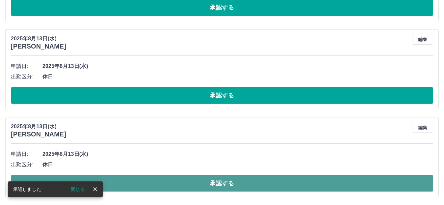
click at [159, 183] on button "承認する" at bounding box center [222, 184] width 422 height 16
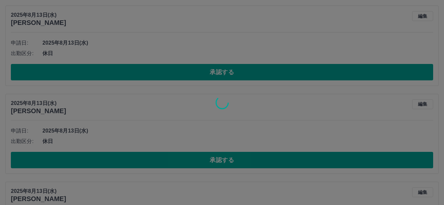
scroll to position [850, 0]
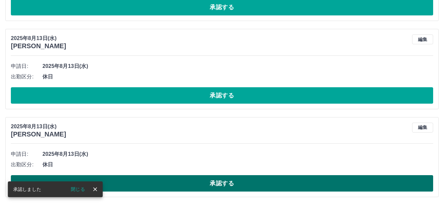
click at [168, 181] on button "承認する" at bounding box center [222, 184] width 422 height 16
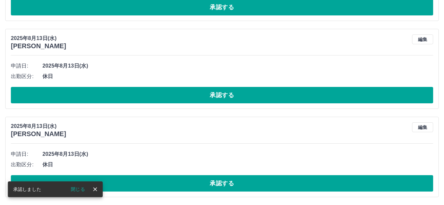
scroll to position [761, 0]
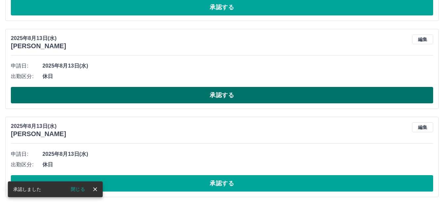
click at [157, 96] on button "承認する" at bounding box center [222, 95] width 422 height 16
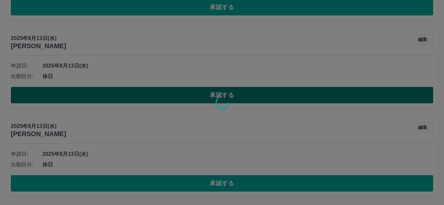
scroll to position [673, 0]
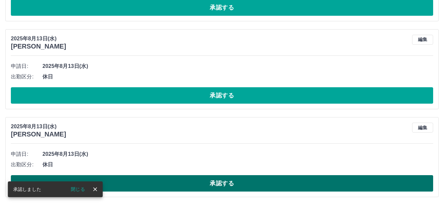
click at [175, 181] on button "承認する" at bounding box center [222, 184] width 422 height 16
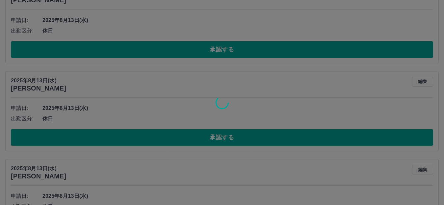
scroll to position [574, 0]
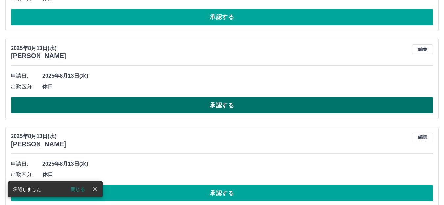
click at [141, 112] on button "承認する" at bounding box center [222, 105] width 422 height 16
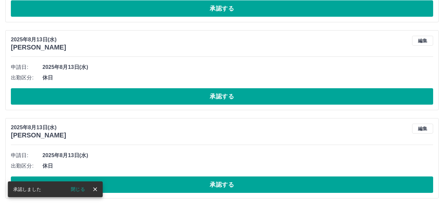
scroll to position [497, 0]
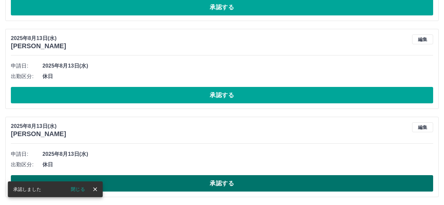
click at [176, 186] on button "承認する" at bounding box center [222, 184] width 422 height 16
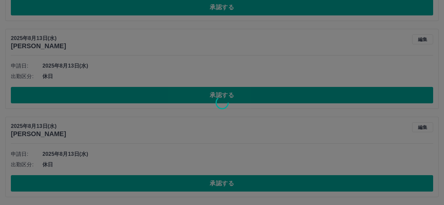
scroll to position [408, 0]
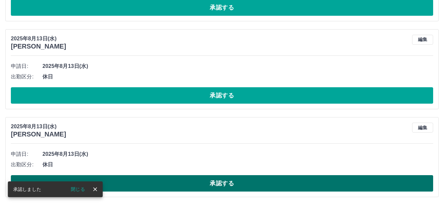
click at [157, 186] on button "承認する" at bounding box center [222, 184] width 422 height 16
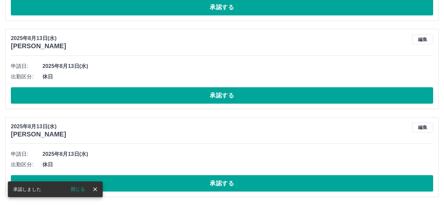
scroll to position [320, 0]
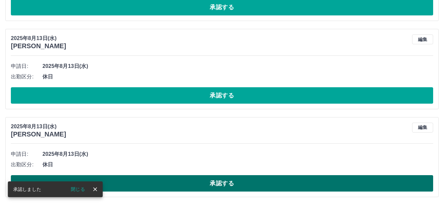
click at [173, 181] on button "承認する" at bounding box center [222, 184] width 422 height 16
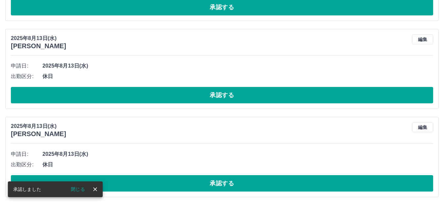
scroll to position [232, 0]
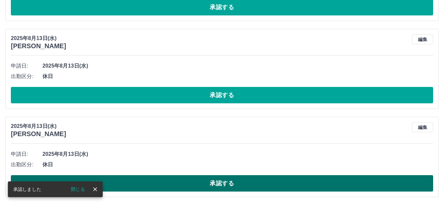
click at [169, 184] on button "承認する" at bounding box center [222, 184] width 422 height 16
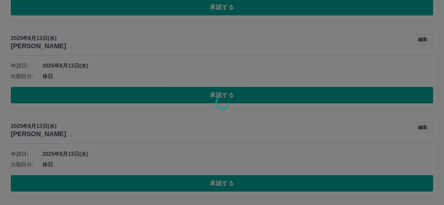
scroll to position [144, 0]
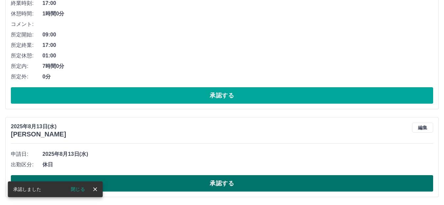
click at [164, 181] on button "承認する" at bounding box center [222, 184] width 422 height 16
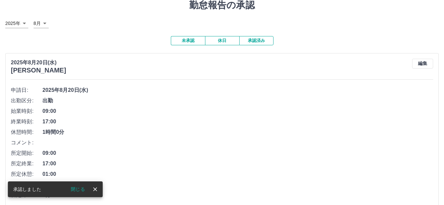
scroll to position [0, 0]
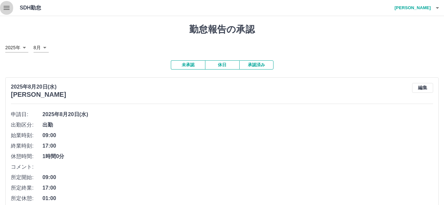
click at [6, 7] on icon "button" at bounding box center [7, 8] width 8 height 8
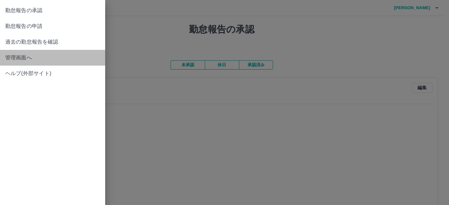
click at [28, 58] on span "管理画面へ" at bounding box center [52, 58] width 95 height 8
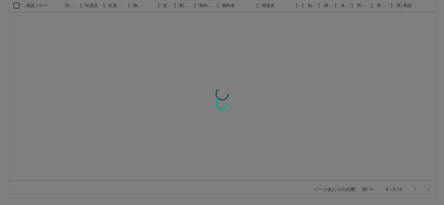
scroll to position [72, 0]
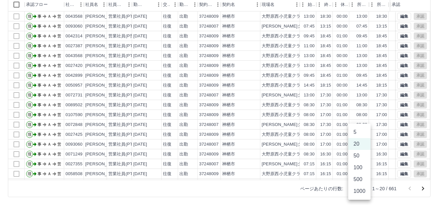
click at [364, 189] on body "SDH勤怠 岡田　優子 勤務実績承認 前月 2025年08月 次月 今月 月選択 承認モード 削除モード 一括承認 列一覧 0 フィルター 行間隔 エクスポー…" at bounding box center [222, 67] width 444 height 278
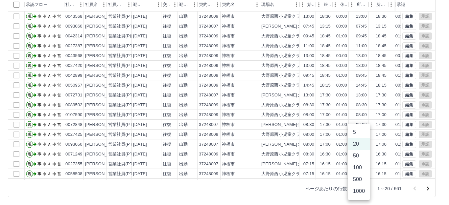
click at [361, 194] on li "1000" at bounding box center [359, 192] width 22 height 12
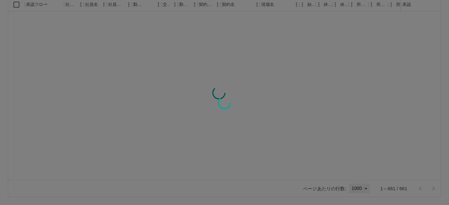
type input "****"
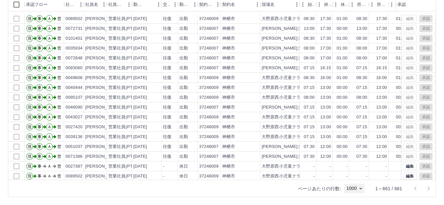
scroll to position [1217, 0]
